Goal: Check status: Check status

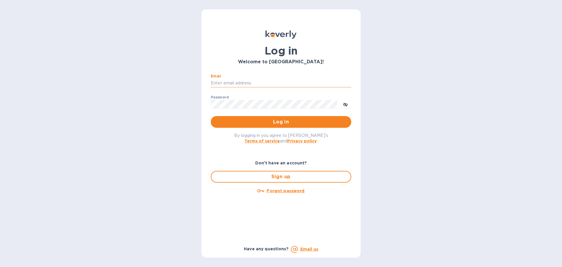
click at [302, 84] on input "Email" at bounding box center [281, 83] width 140 height 9
type input "hbrachrealestate@gmail.com"
click at [211, 116] on button "Log in" at bounding box center [281, 122] width 140 height 12
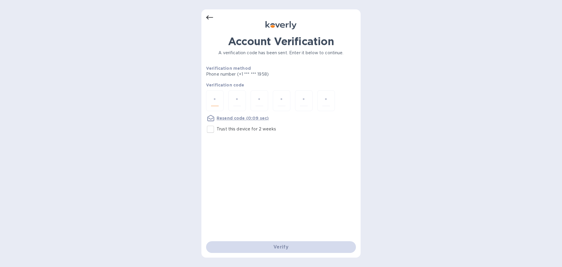
click at [213, 103] on input "number" at bounding box center [215, 100] width 8 height 11
click at [216, 97] on input "1" at bounding box center [215, 100] width 8 height 11
type input "4"
type input "2"
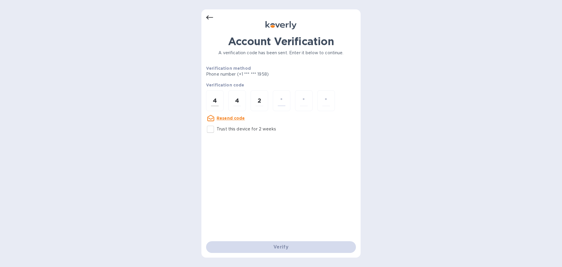
type input "1"
type input "3"
type input "6"
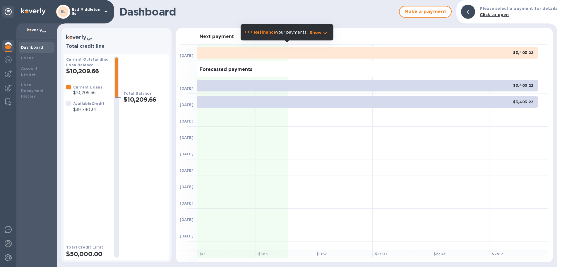
click at [83, 13] on p "Bsd Middleton llc" at bounding box center [86, 12] width 29 height 8
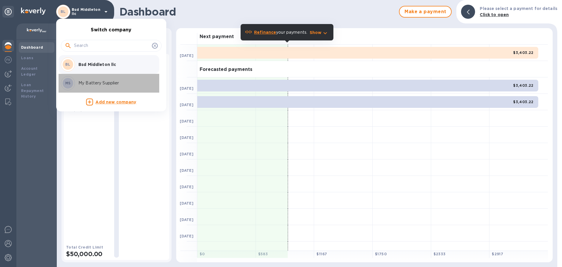
click at [94, 85] on p "My Battery Supplier" at bounding box center [115, 83] width 74 height 6
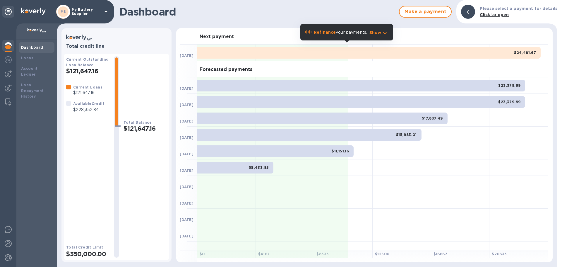
click at [90, 109] on p "$228,352.84" at bounding box center [88, 109] width 31 height 6
copy p "228,352.84"
click at [98, 16] on div "MS My Battery Supplier" at bounding box center [82, 12] width 53 height 14
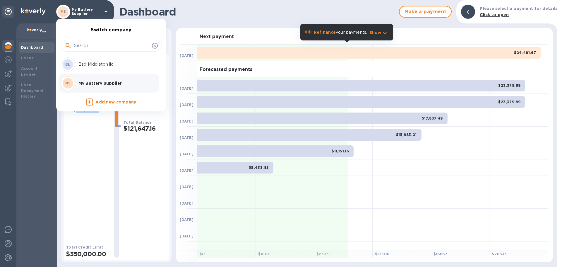
click at [94, 69] on div "BL Bsd Middleton llc" at bounding box center [106, 64] width 91 height 14
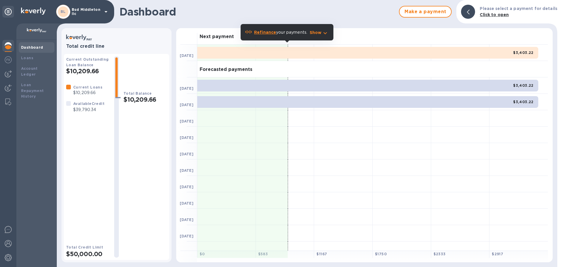
click at [90, 109] on p "$39,790.34" at bounding box center [88, 109] width 31 height 6
copy p "39,790.34"
click at [88, 12] on p "Bsd Middleton llc" at bounding box center [86, 12] width 29 height 8
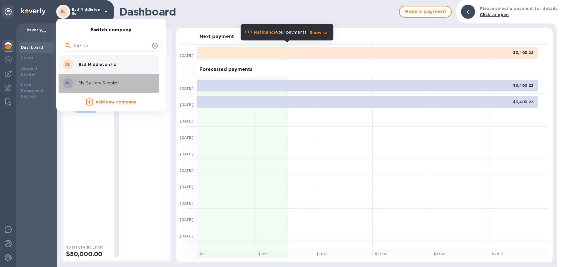
click at [85, 77] on div "MS My Battery Supplier" at bounding box center [106, 83] width 91 height 14
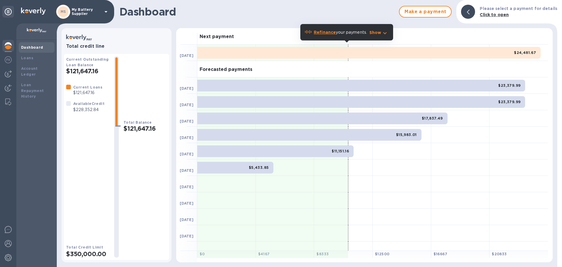
click at [263, 165] on b "$5,433.85" at bounding box center [259, 167] width 20 height 4
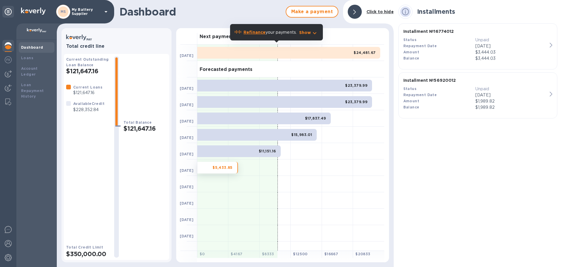
click at [467, 80] on p "Installment № 56920012" at bounding box center [475, 80] width 144 height 6
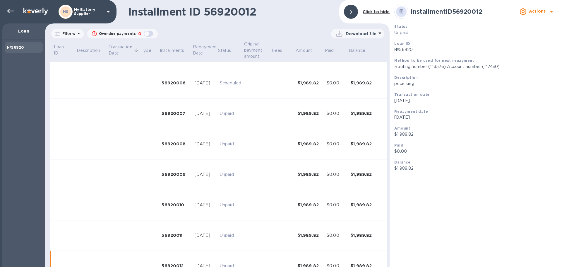
scroll to position [167, 0]
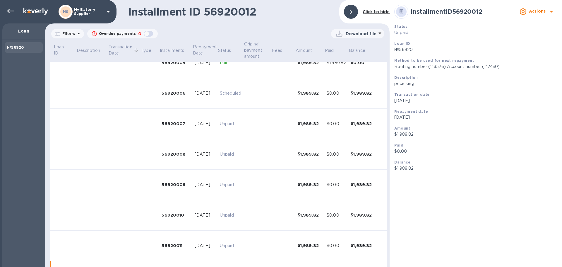
click at [403, 49] on p "№56920" at bounding box center [475, 50] width 163 height 6
drag, startPoint x: 403, startPoint y: 49, endPoint x: 338, endPoint y: 54, distance: 65.4
click at [338, 54] on th "Paid" at bounding box center [336, 50] width 24 height 21
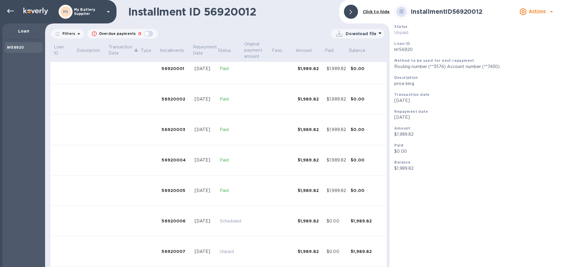
scroll to position [0, 0]
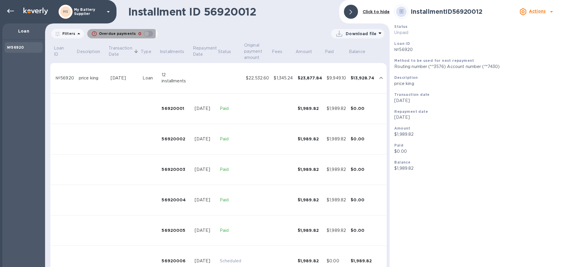
click at [92, 33] on div "button" at bounding box center [94, 33] width 7 height 7
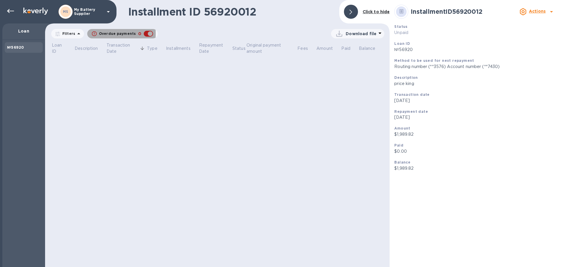
click at [92, 34] on icon "button" at bounding box center [94, 33] width 5 height 5
checkbox input "false"
